Goal: Information Seeking & Learning: Learn about a topic

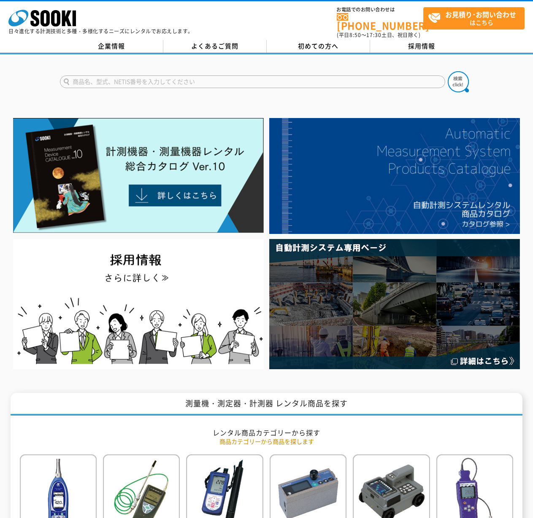
click at [128, 76] on input "text" at bounding box center [252, 82] width 385 height 13
type input "g"
type input "ガス"
click at [460, 74] on img at bounding box center [458, 81] width 21 height 21
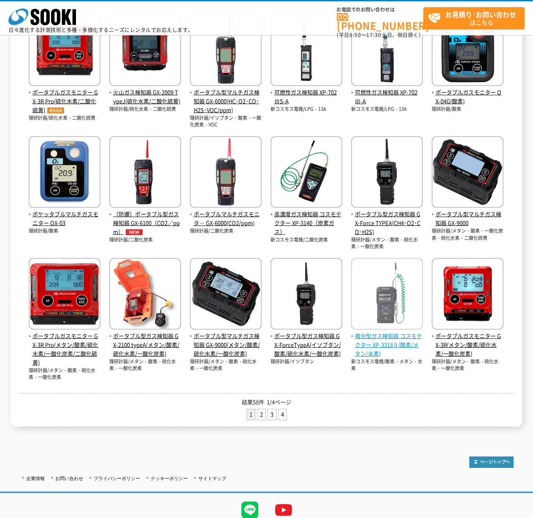
scroll to position [224, 0]
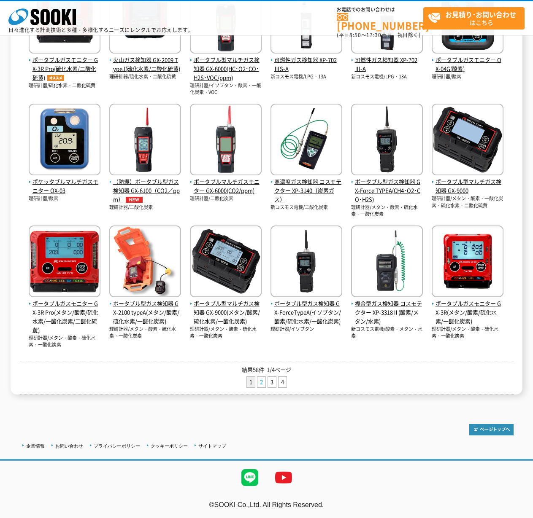
click at [259, 380] on link "2" at bounding box center [261, 382] width 8 height 11
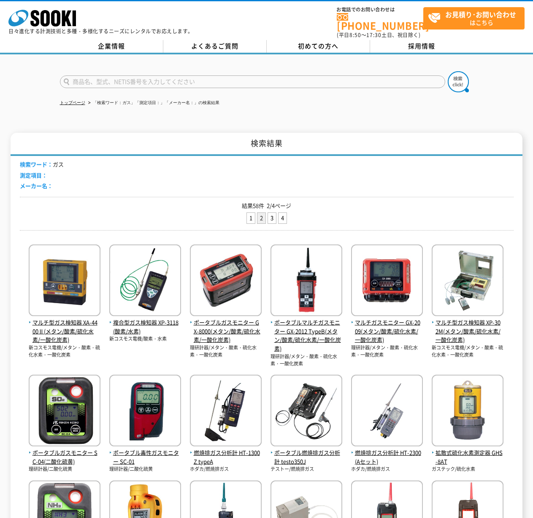
click at [97, 78] on input "text" at bounding box center [252, 82] width 385 height 13
type input "XO"
click at [458, 74] on img at bounding box center [458, 81] width 21 height 21
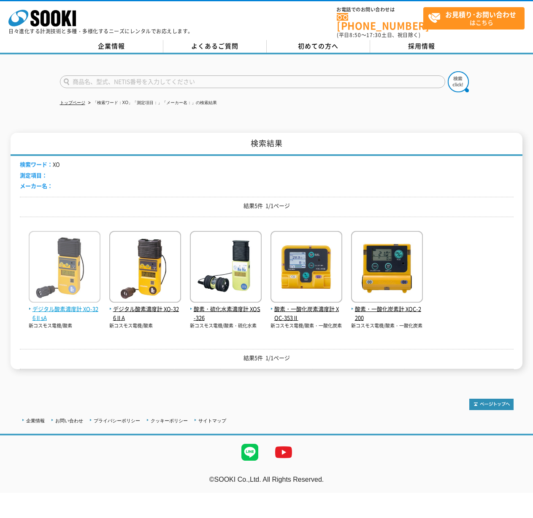
click at [61, 256] on img at bounding box center [65, 268] width 72 height 74
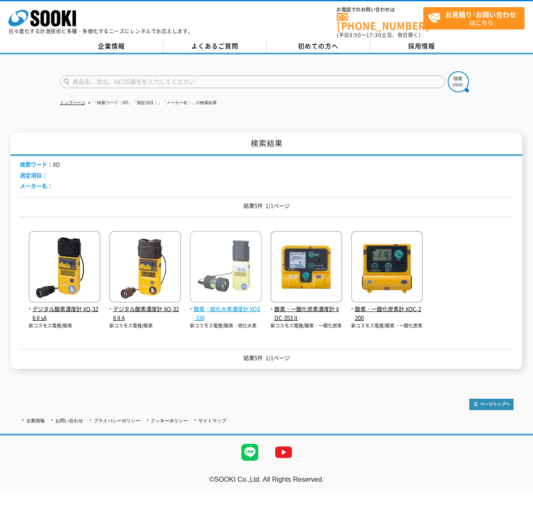
click at [235, 273] on img at bounding box center [226, 268] width 72 height 74
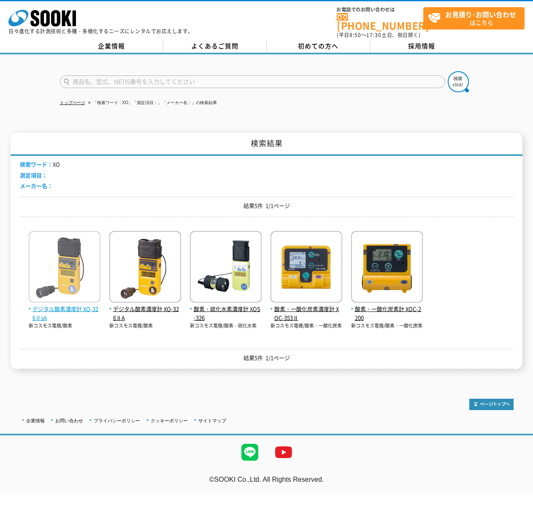
click at [68, 281] on img at bounding box center [65, 268] width 72 height 74
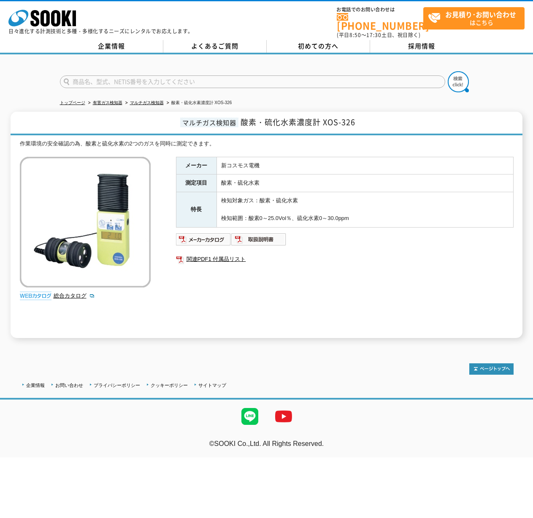
click at [214, 302] on div "メーカー 新コスモス電機 測定項目 酸素・硫化水素 特長 検知対象ガス：酸素・硫化水素 検知範囲：酸素0～25.0Vol％、硫化水素0～30.0ppm 関連P…" at bounding box center [344, 247] width 337 height 181
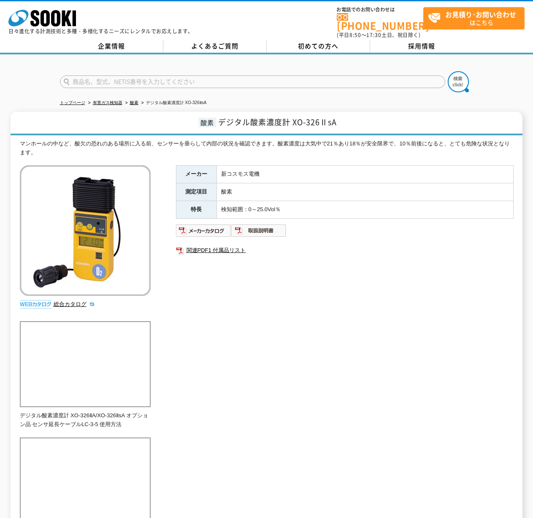
click at [308, 410] on div "マンホールの中など、酸欠の恐れのある場所に入る前、センサーを垂らして内部の状況を確認できます。酸素濃度は大気中で21％あり18％が安全限界で、10％前後になる…" at bounding box center [267, 343] width 494 height 406
click at [339, 300] on div "メーカー 新コスモス電機 測定項目 酸素 特長 検知範囲：0～25.0Vol％ 関連PDF1 付属品リスト" at bounding box center [344, 255] width 337 height 181
